Goal: Task Accomplishment & Management: Complete application form

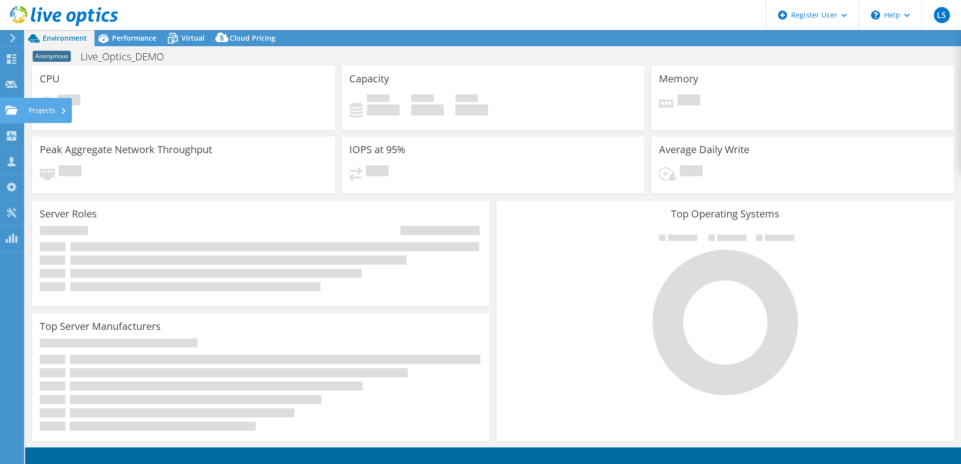
select select "USEast"
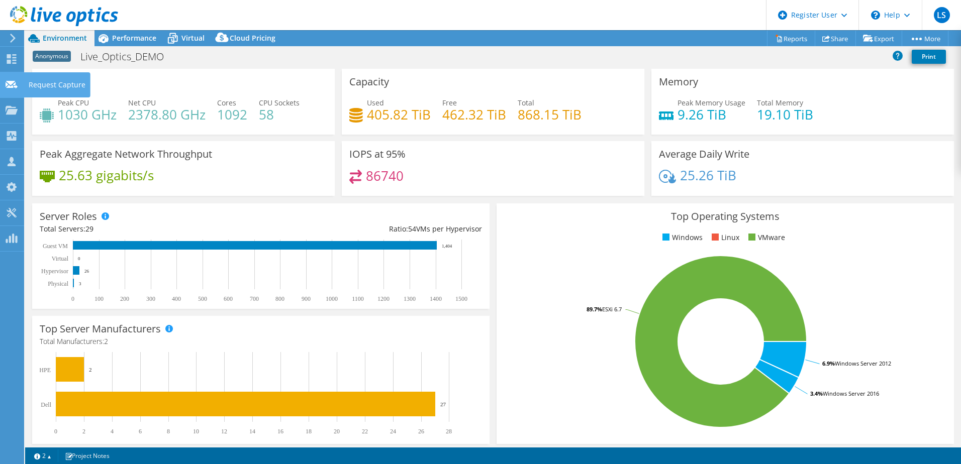
click at [12, 80] on icon at bounding box center [12, 85] width 12 height 10
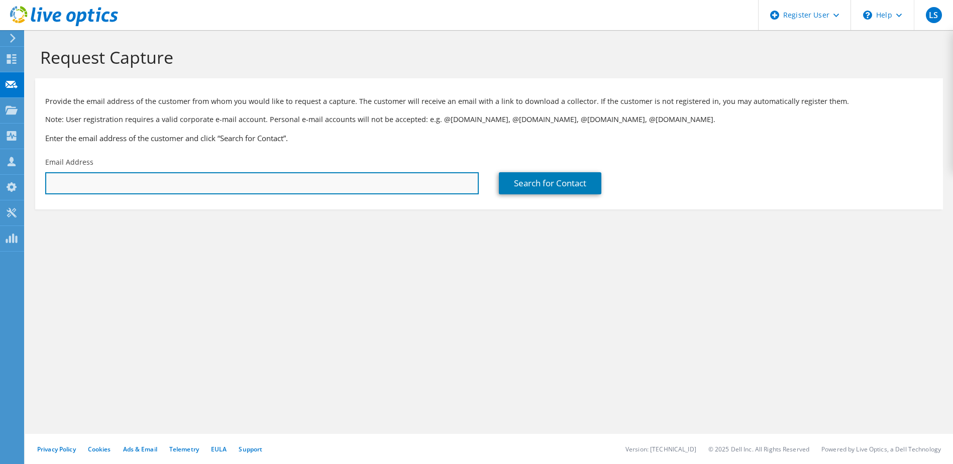
click at [320, 181] on input "text" at bounding box center [262, 183] width 434 height 22
paste input "adiede@bsd2.org"
type input "adiede@bsd2.org"
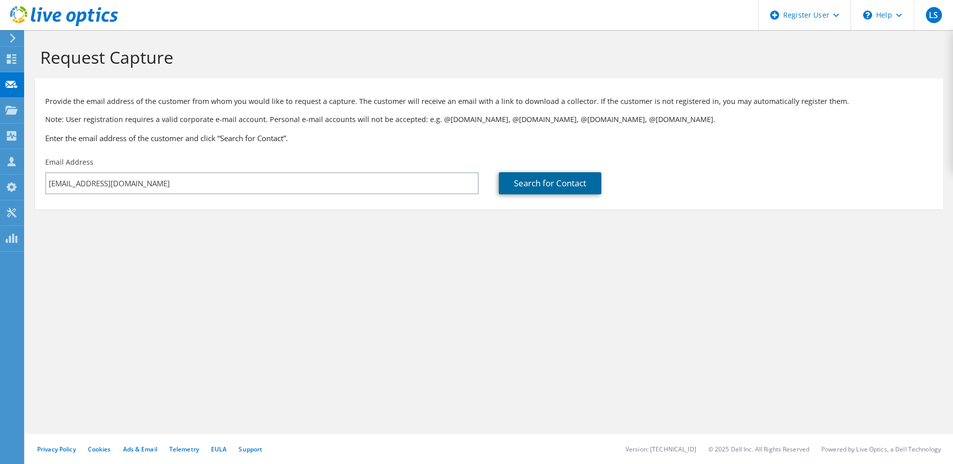
click at [565, 181] on link "Search for Contact" at bounding box center [550, 183] width 103 height 22
type input "BENSENVILLE ELEM SCH DIST 2"
type input "Albert"
type input "Diede"
type input "United States"
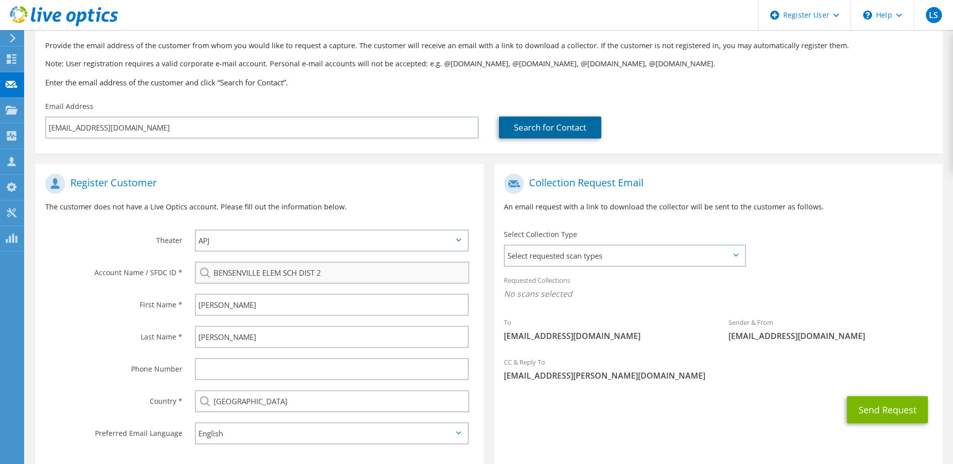
scroll to position [100, 0]
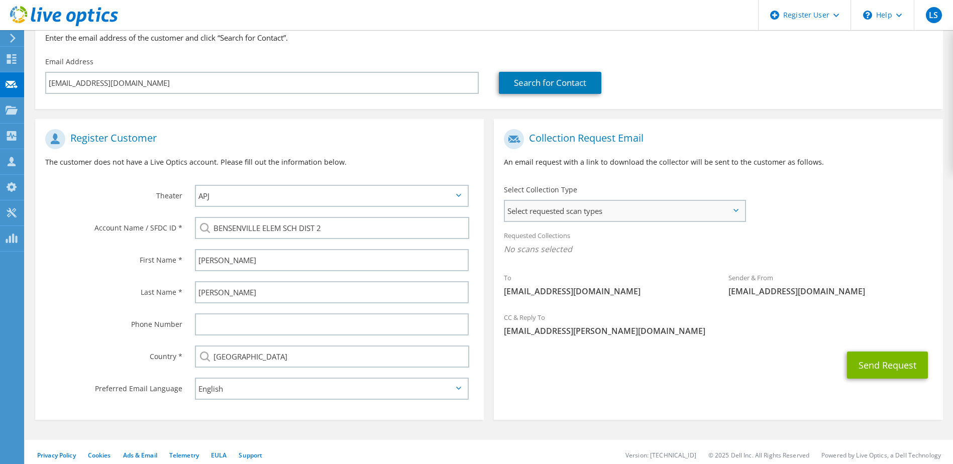
click at [573, 208] on span "Select requested scan types" at bounding box center [624, 211] width 239 height 20
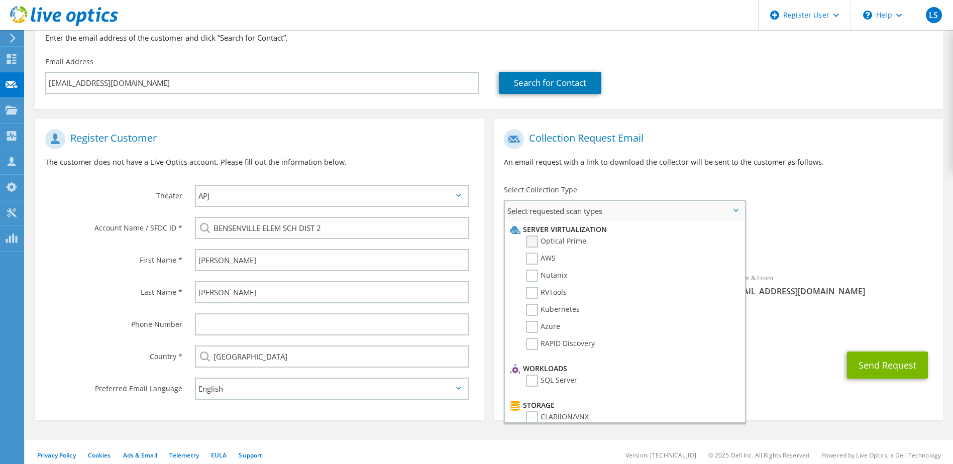
click at [527, 243] on label "Optical Prime" at bounding box center [556, 242] width 60 height 12
click at [0, 0] on input "Optical Prime" at bounding box center [0, 0] width 0 height 0
click at [630, 160] on p "An email request with a link to download the collector will be sent to the cust…" at bounding box center [718, 162] width 429 height 11
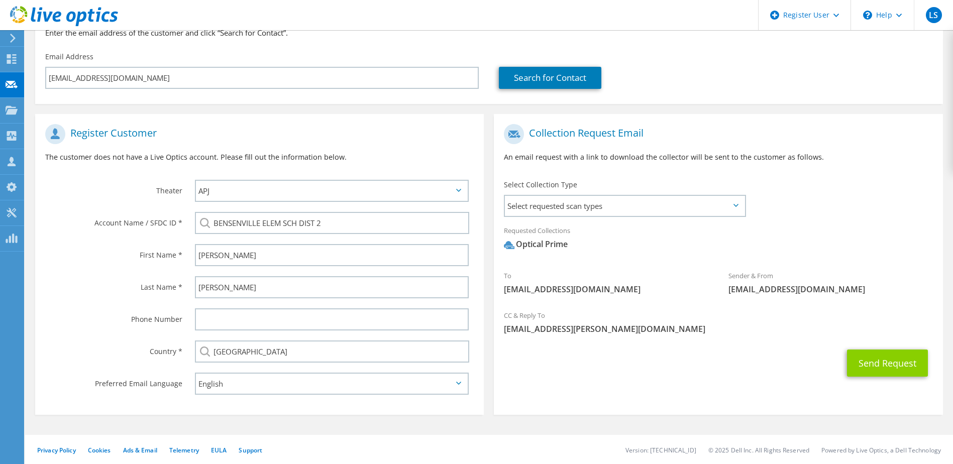
scroll to position [107, 0]
click at [871, 361] on button "Send Request" at bounding box center [887, 362] width 81 height 27
